Goal: Information Seeking & Learning: Learn about a topic

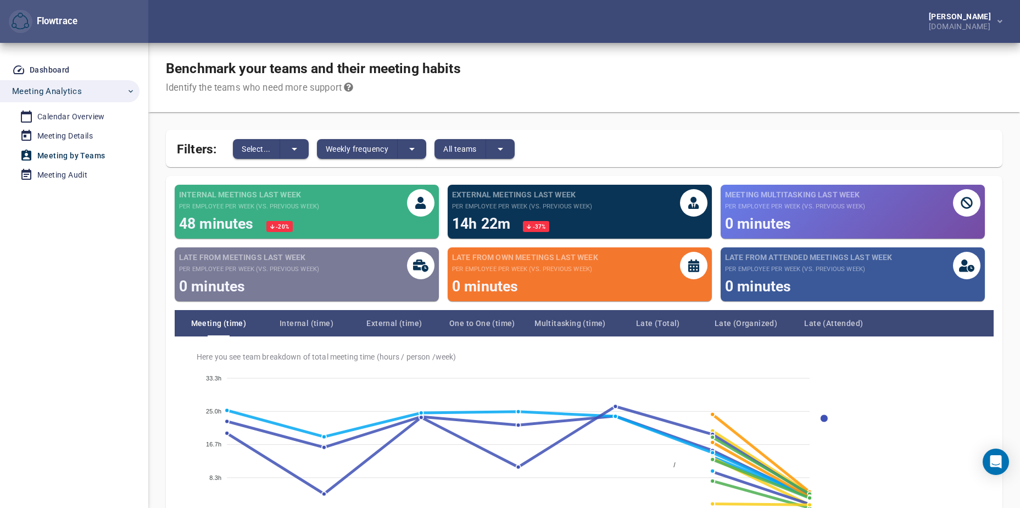
click at [607, 207] on div "External meetings last week per employee per week (vs. previous week) 14h 22m -…" at bounding box center [579, 211] width 255 height 45
click at [697, 205] on icon at bounding box center [693, 203] width 11 height 13
click at [263, 157] on button "Select..." at bounding box center [256, 149] width 47 height 20
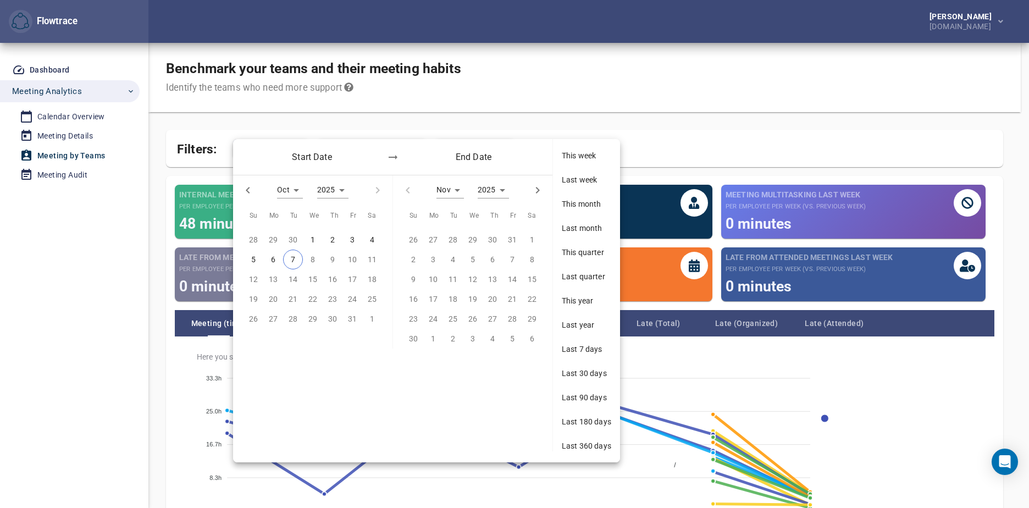
click at [668, 141] on div at bounding box center [514, 254] width 1029 height 508
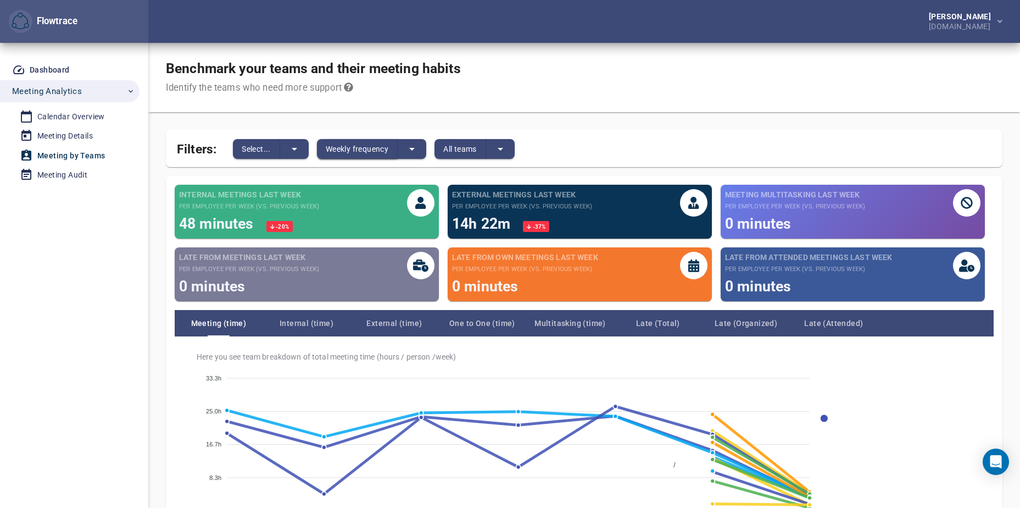
click at [388, 152] on span "Weekly frequency" at bounding box center [357, 148] width 63 height 13
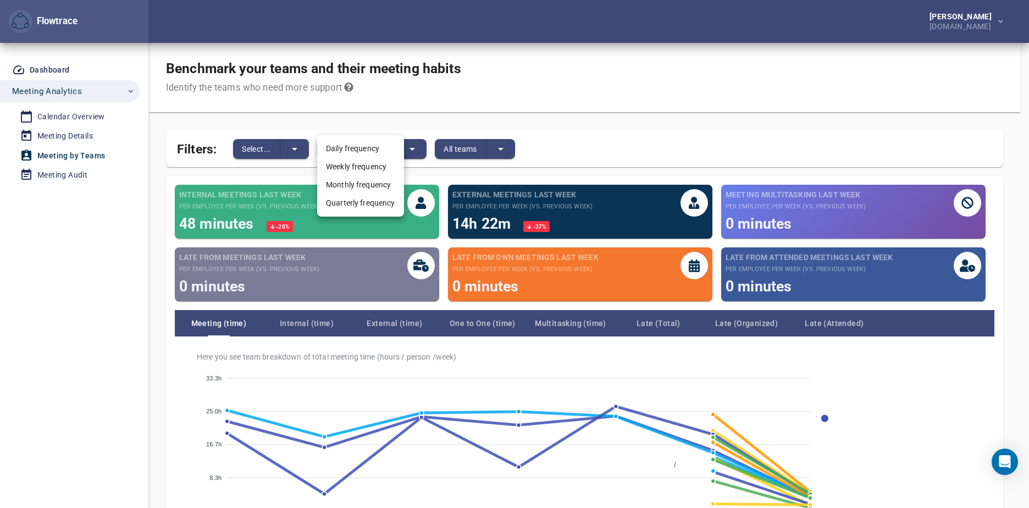
click at [357, 188] on li "Monthly frequency" at bounding box center [360, 185] width 87 height 18
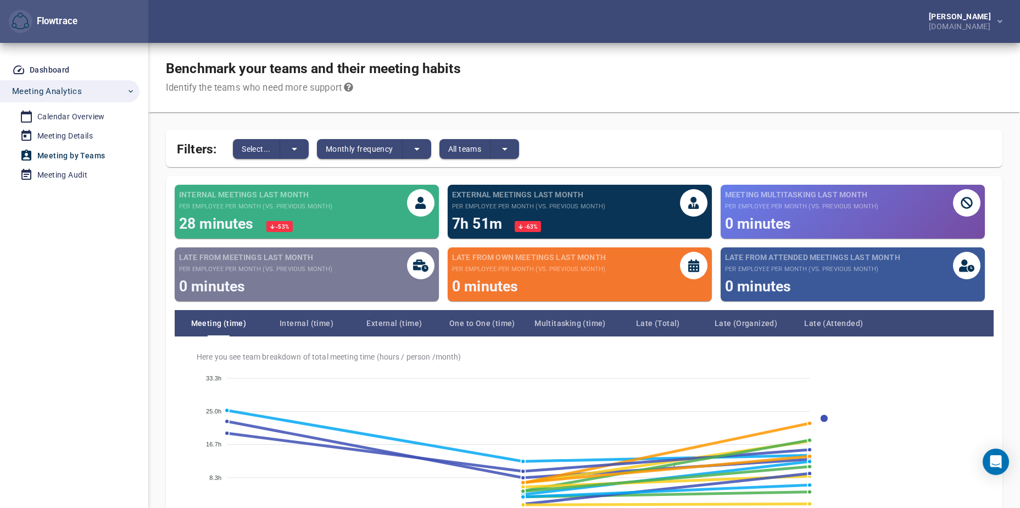
click at [697, 121] on div "Benchmark your teams and their meeting habits Identify the teams who need more …" at bounding box center [584, 304] width 837 height 523
click at [80, 169] on div "Meeting Audit" at bounding box center [62, 175] width 50 height 14
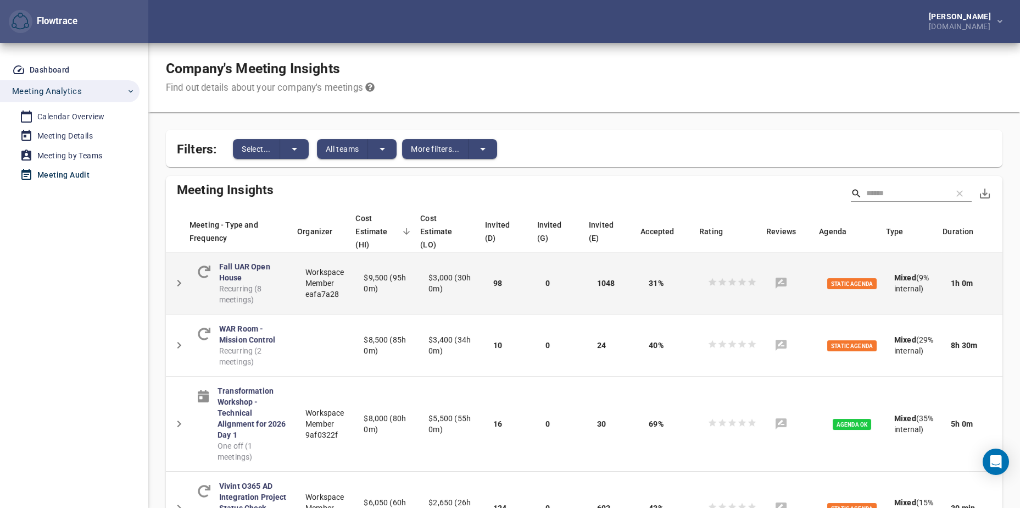
click at [615, 285] on span "1048" at bounding box center [606, 283] width 18 height 9
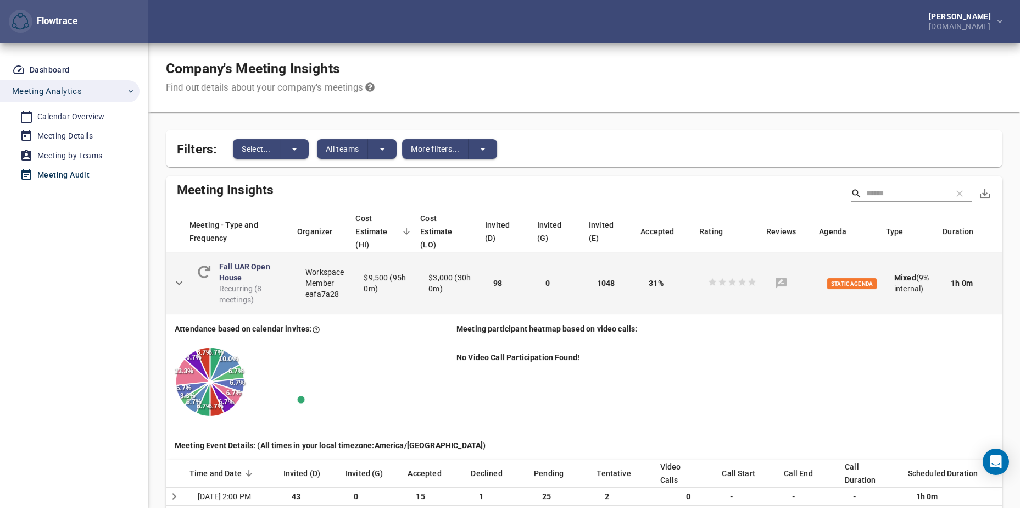
click at [588, 280] on td "0" at bounding box center [563, 283] width 52 height 62
